Goal: Task Accomplishment & Management: Manage account settings

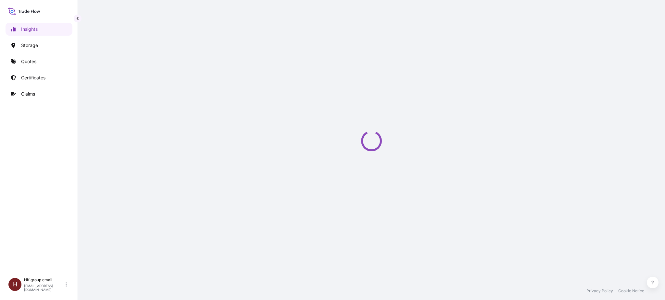
select select "2025"
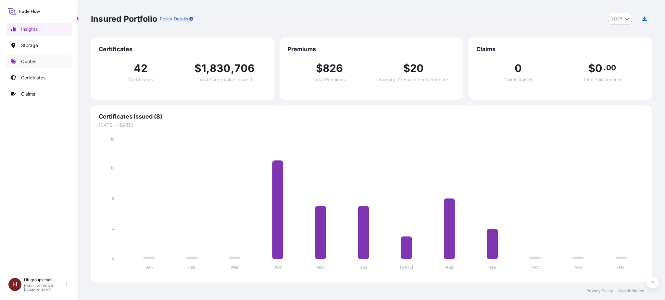
click at [43, 55] on link "Quotes" at bounding box center [39, 61] width 67 height 13
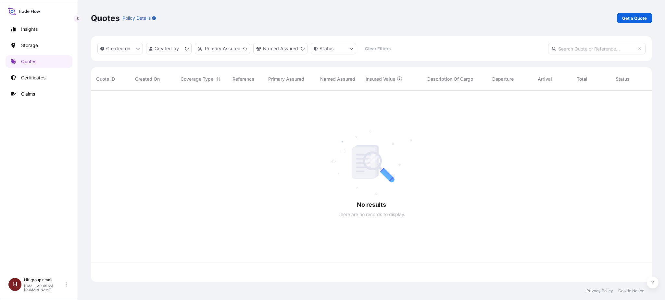
scroll to position [189, 554]
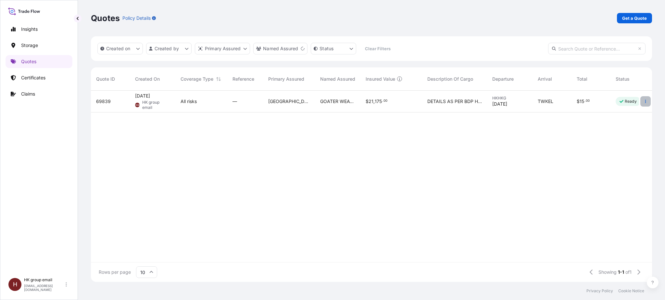
click at [644, 104] on button "button" at bounding box center [645, 101] width 10 height 10
click at [627, 104] on link "Edit quote" at bounding box center [616, 103] width 51 height 10
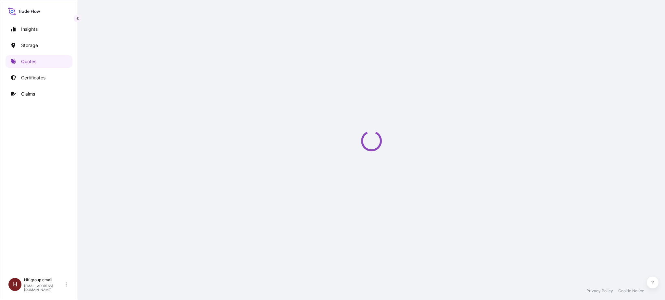
select select "Water"
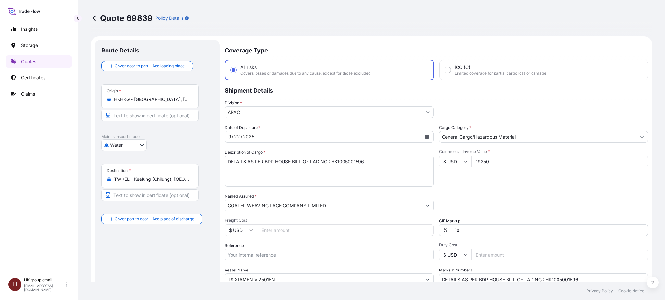
click at [424, 140] on button "Calendar" at bounding box center [426, 137] width 10 height 10
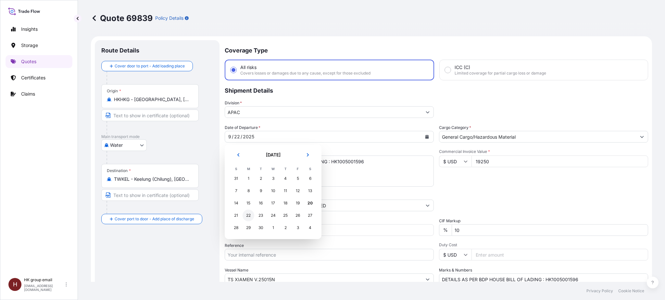
click at [248, 213] on div "22" at bounding box center [248, 216] width 12 height 12
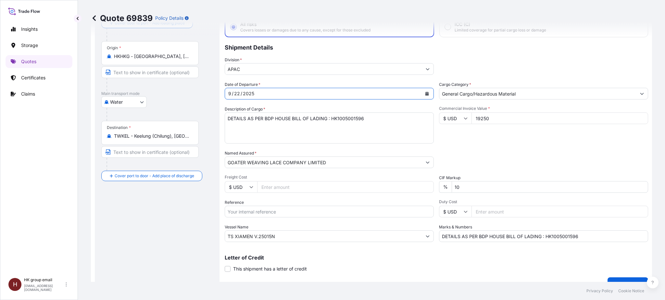
scroll to position [86, 0]
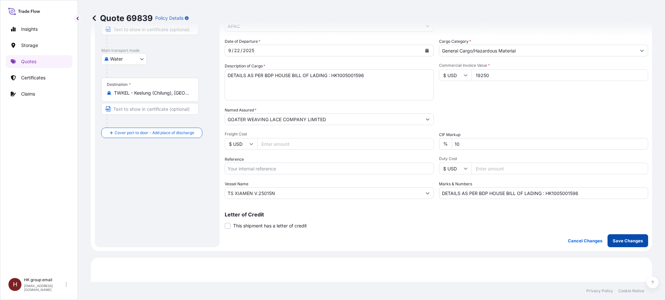
click at [630, 238] on p "Save Changes" at bounding box center [627, 241] width 30 height 6
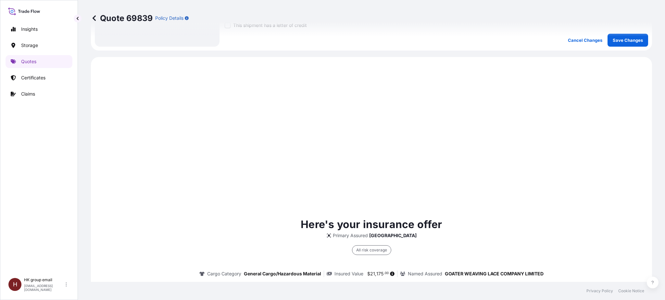
scroll to position [311, 0]
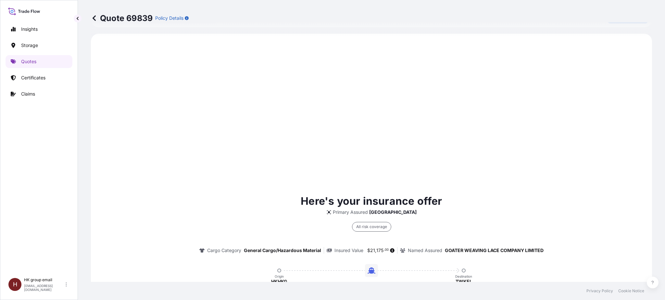
select select "Water"
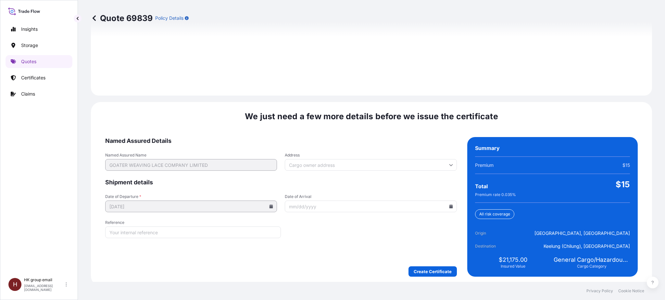
scroll to position [921, 0]
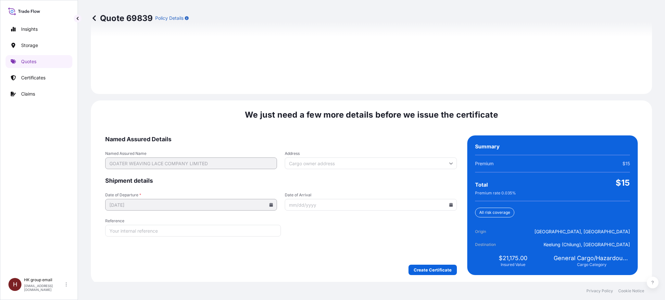
click at [264, 225] on input "Reference" at bounding box center [193, 231] width 176 height 12
type input "h"
type input "HK1005001596"
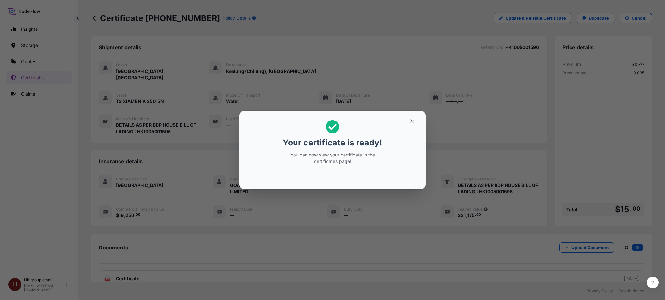
click at [410, 265] on div "Your certificate is ready! You can now view your certificate in the certificate…" at bounding box center [332, 150] width 665 height 301
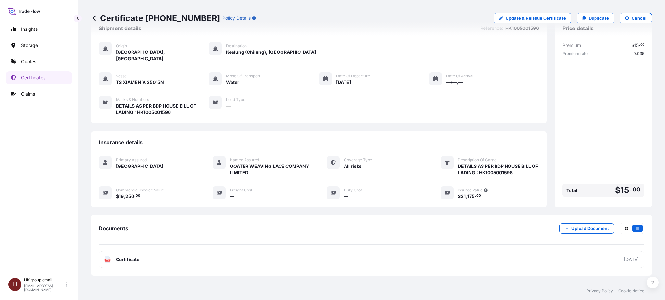
scroll to position [44, 0]
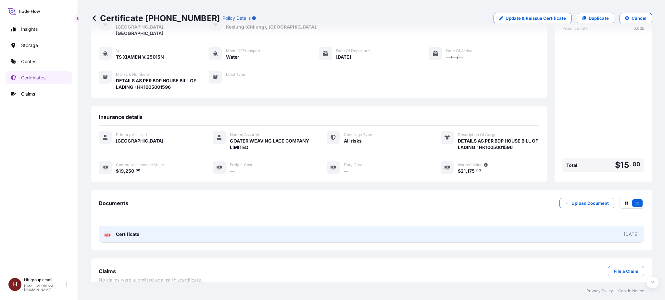
click at [598, 227] on link "PDF Certificate 2025-09-20" at bounding box center [371, 234] width 545 height 17
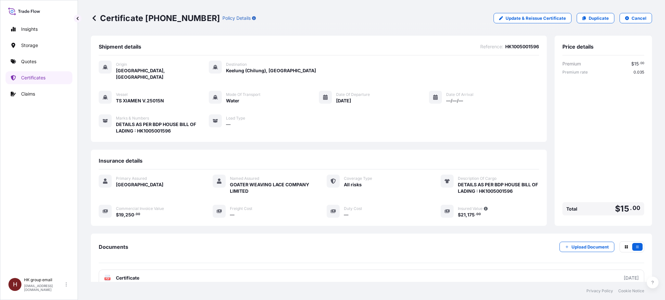
scroll to position [0, 0]
click at [20, 283] on div "H" at bounding box center [14, 284] width 13 height 13
